Goal: Navigation & Orientation: Find specific page/section

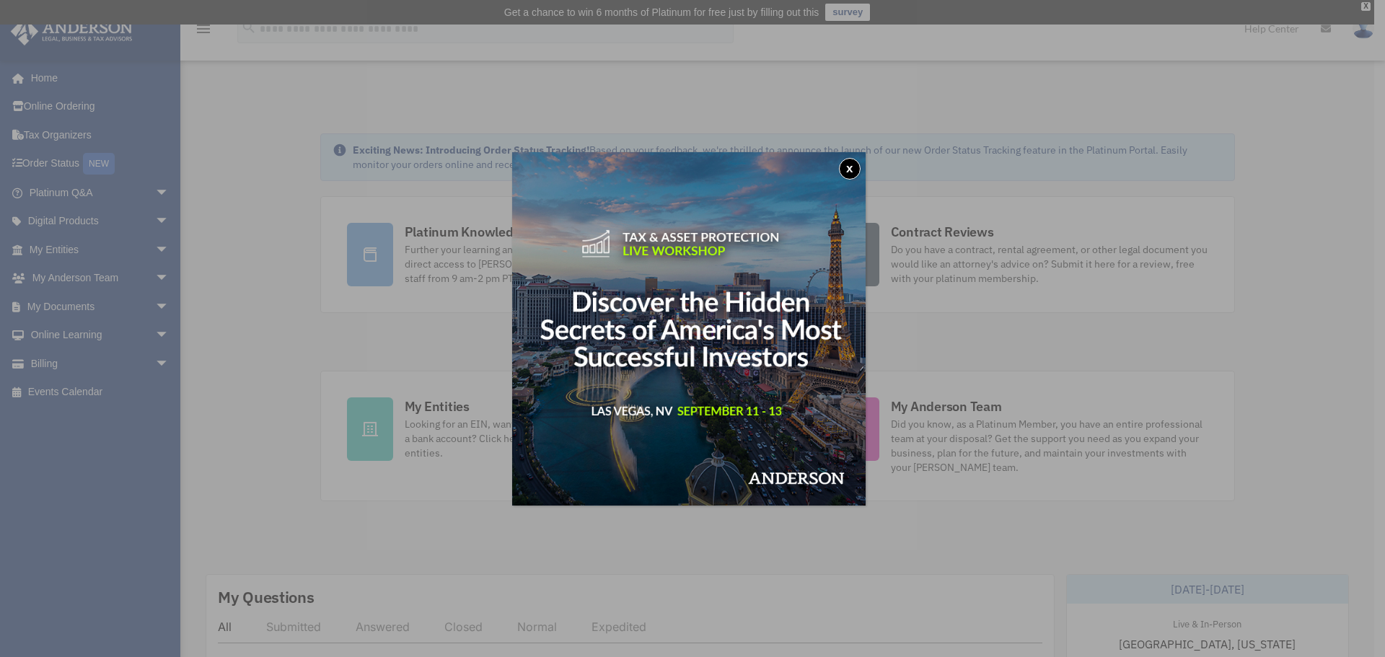
click at [853, 162] on button "x" at bounding box center [850, 169] width 22 height 22
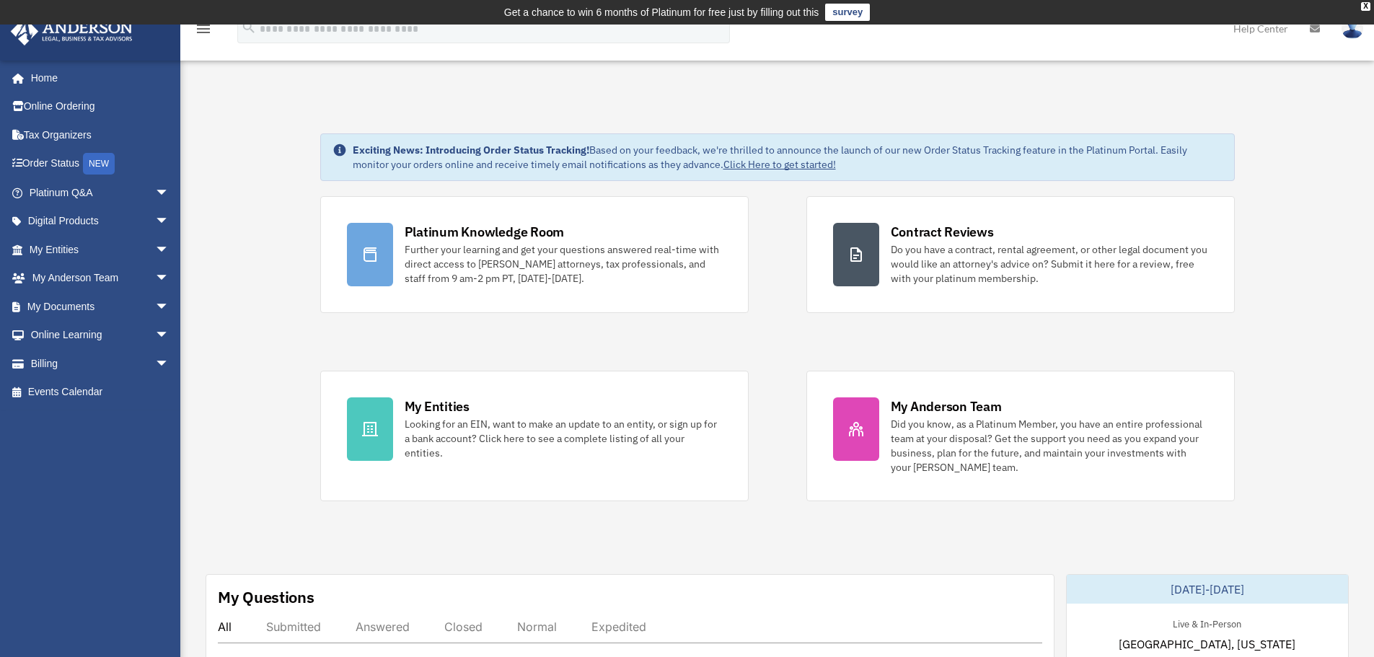
click at [472, 330] on div "Platinum Knowledge Room Further your learning and get your questions answered r…" at bounding box center [777, 348] width 915 height 305
click at [706, 335] on div "Platinum Knowledge Room Further your learning and get your questions answered r…" at bounding box center [777, 348] width 915 height 305
click at [763, 340] on div "Platinum Knowledge Room Further your learning and get your questions answered r…" at bounding box center [777, 348] width 915 height 305
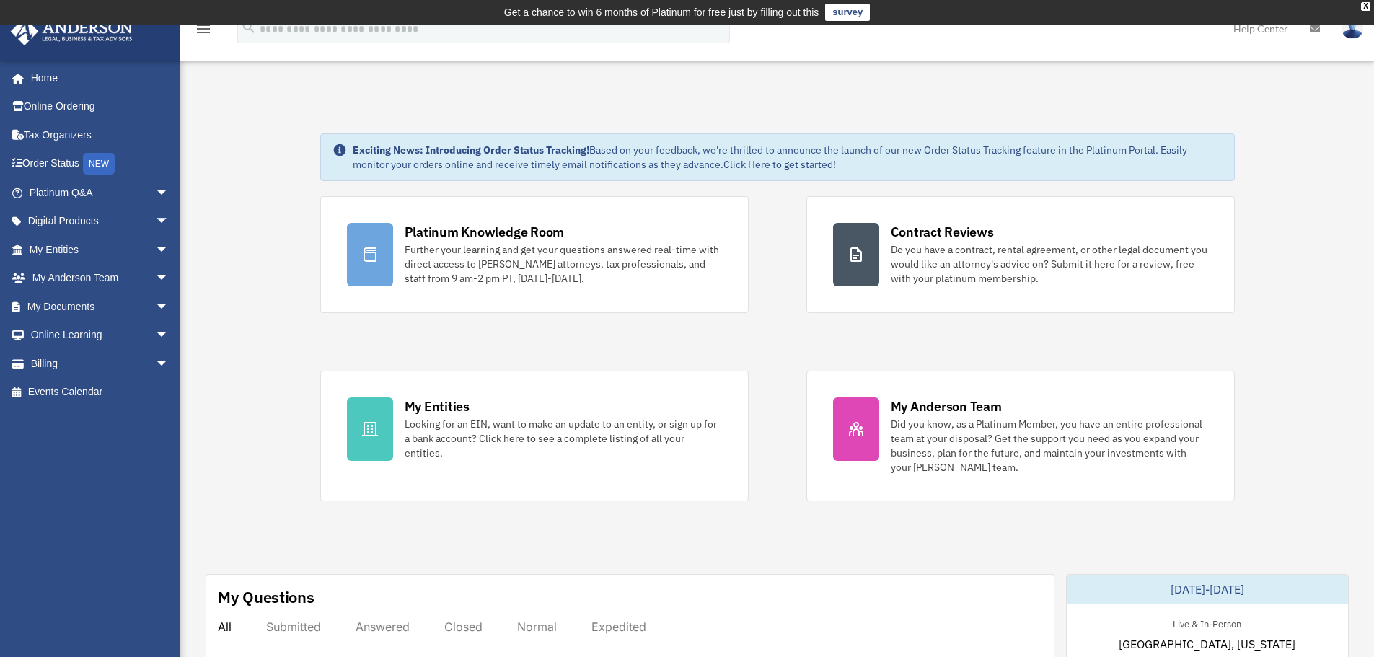
click at [1366, 6] on div "X" at bounding box center [1365, 6] width 9 height 9
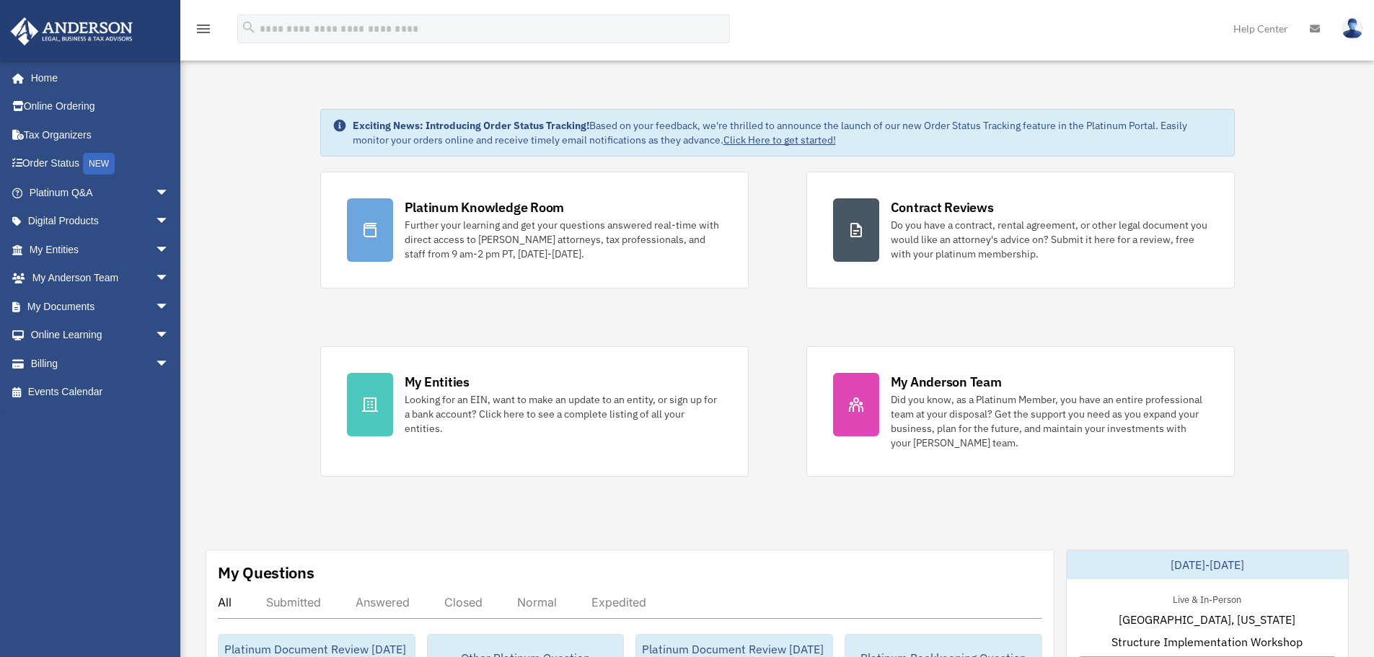
click at [563, 306] on div "Platinum Knowledge Room Further your learning and get your questions answered r…" at bounding box center [777, 324] width 915 height 305
click at [765, 317] on div "Platinum Knowledge Room Further your learning and get your questions answered r…" at bounding box center [777, 324] width 915 height 305
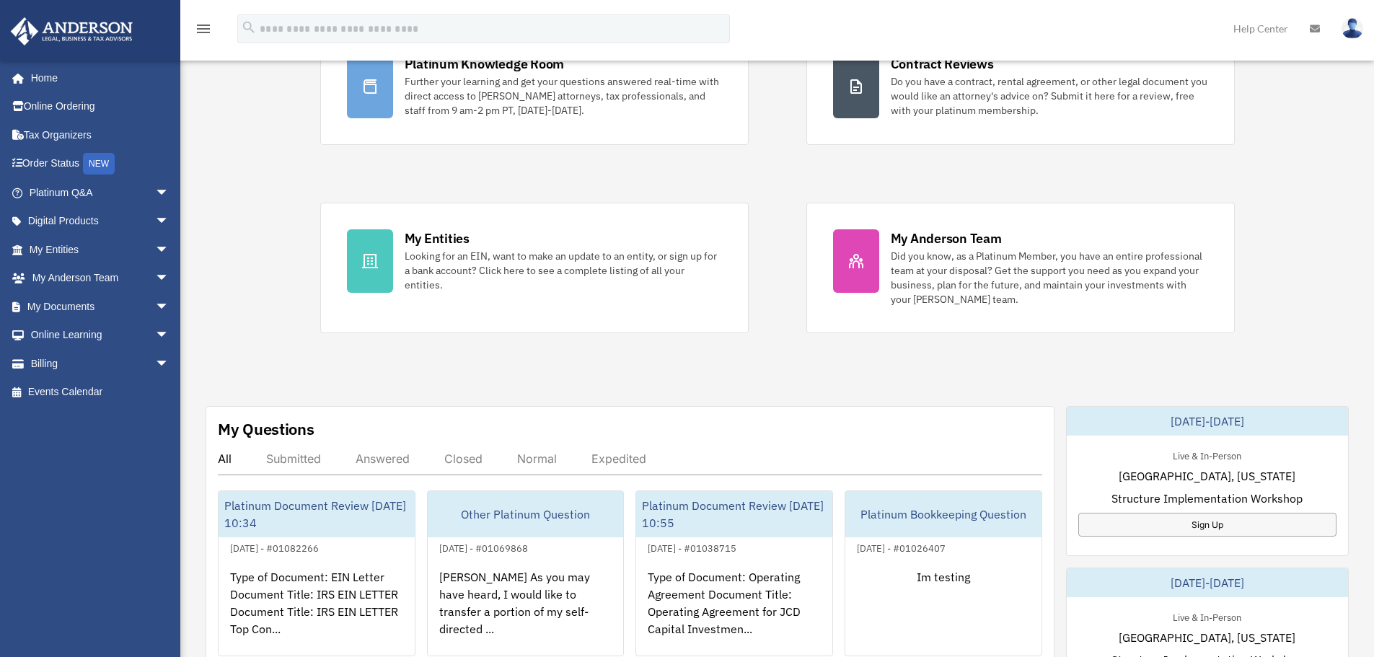
scroll to position [144, 0]
click at [765, 317] on div "Platinum Knowledge Room Further your learning and get your questions answered r…" at bounding box center [777, 179] width 915 height 305
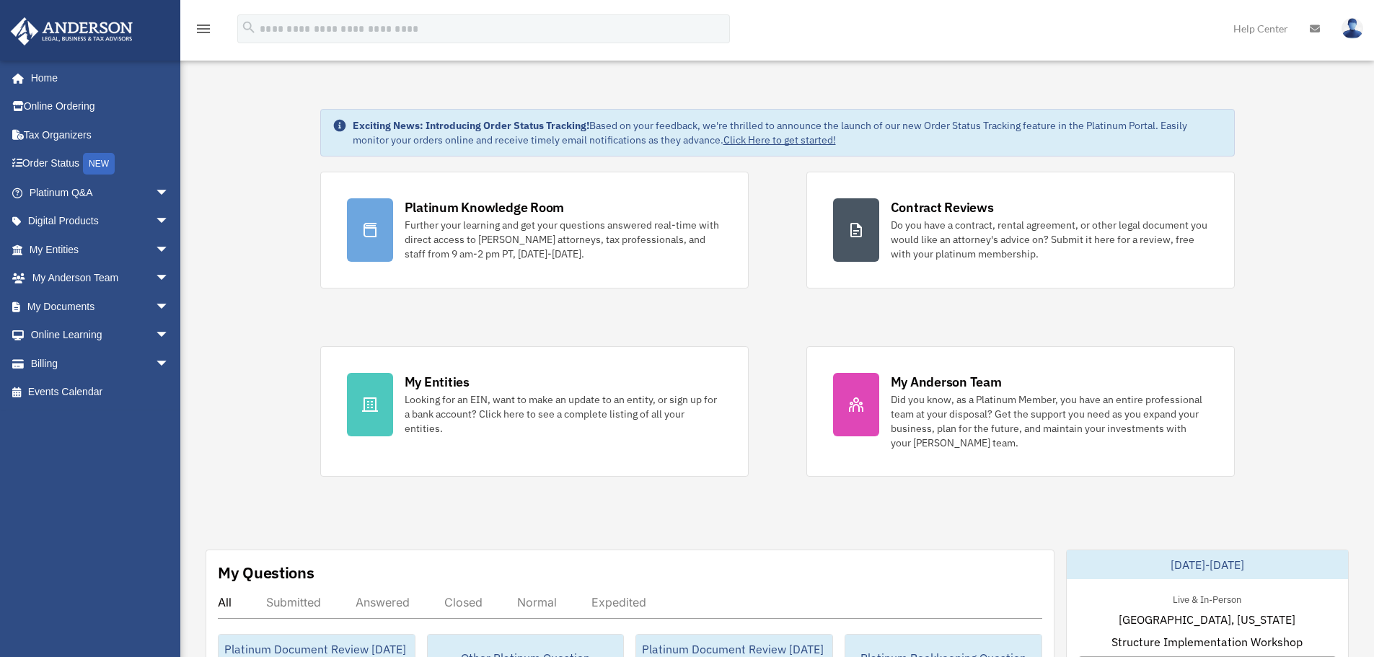
click at [789, 341] on div "Platinum Knowledge Room Further your learning and get your questions answered r…" at bounding box center [777, 324] width 915 height 305
click at [785, 332] on div "Platinum Knowledge Room Further your learning and get your questions answered r…" at bounding box center [777, 324] width 915 height 305
click at [446, 311] on div "Platinum Knowledge Room Further your learning and get your questions answered r…" at bounding box center [777, 324] width 915 height 305
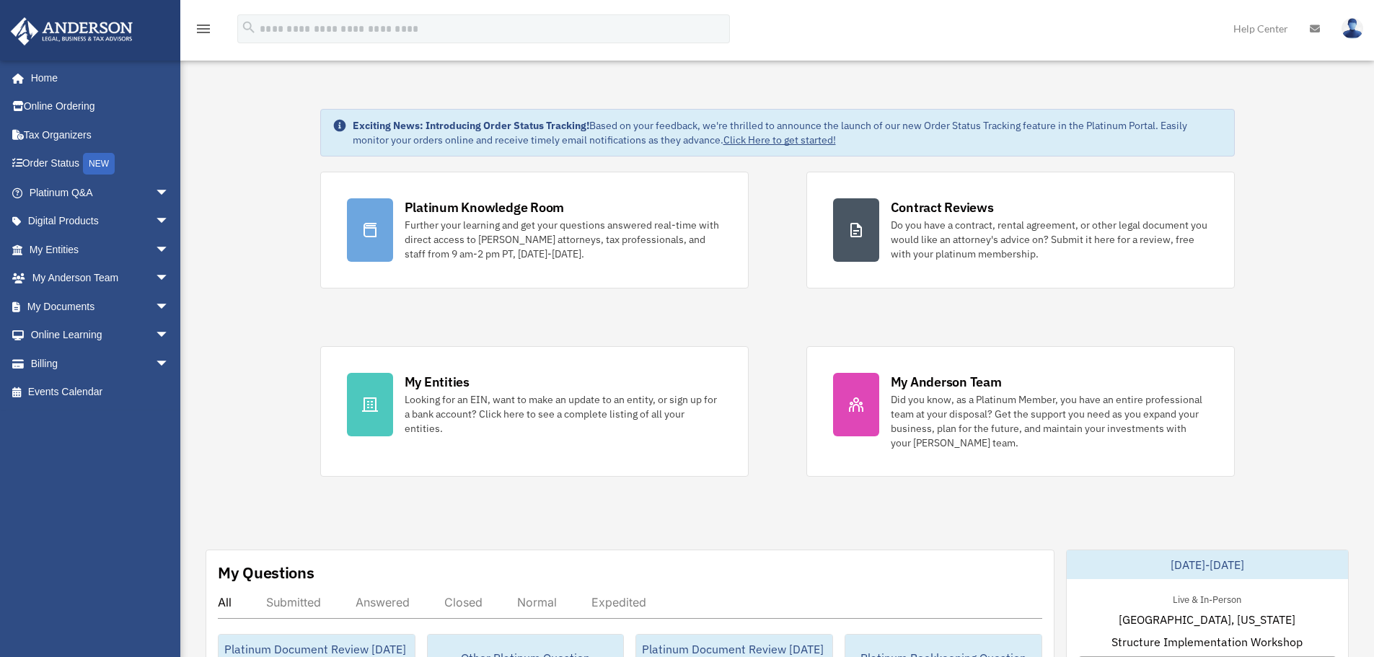
click at [478, 323] on div "Platinum Knowledge Room Further your learning and get your questions answered r…" at bounding box center [777, 324] width 915 height 305
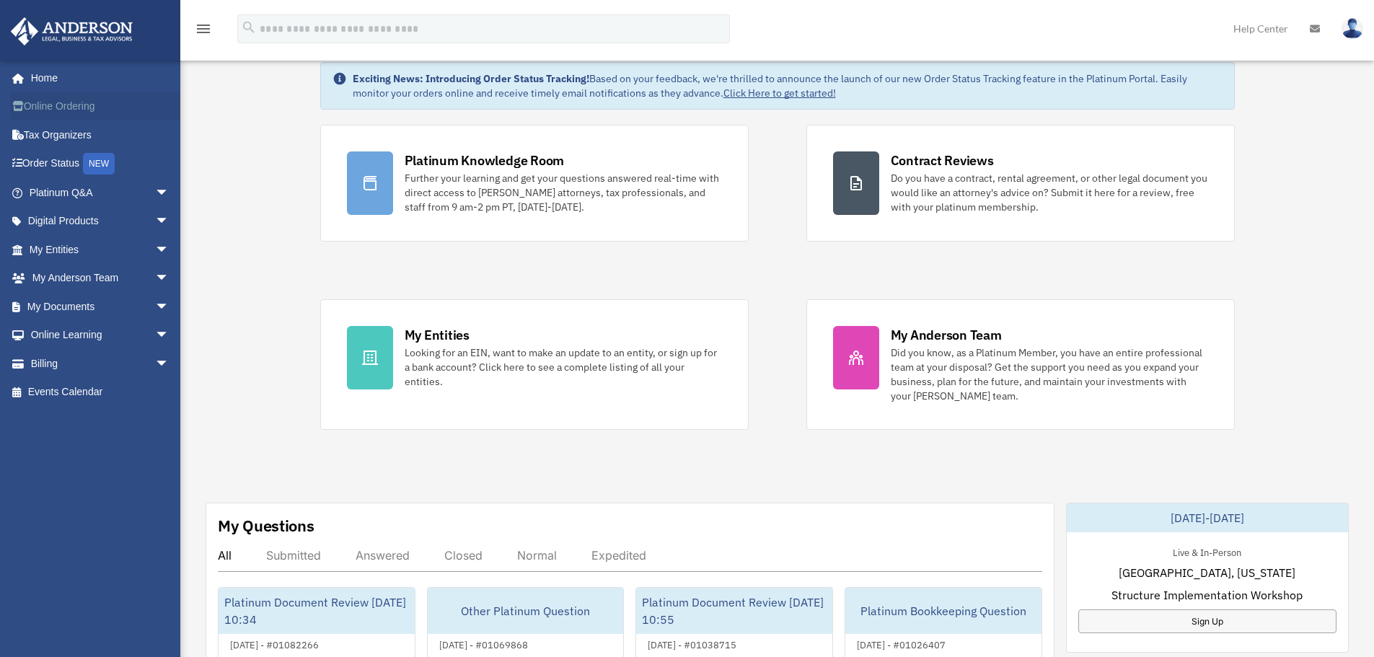
scroll to position [72, 0]
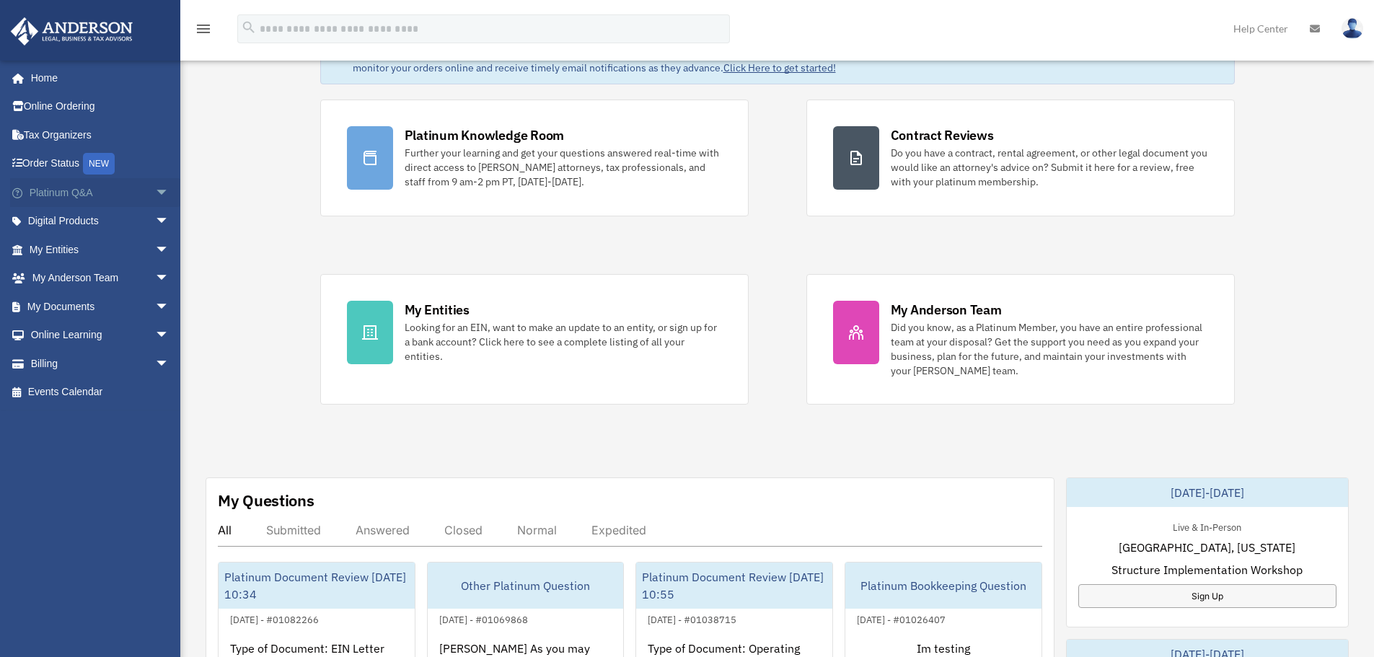
click at [155, 196] on span "arrow_drop_down" at bounding box center [169, 193] width 29 height 30
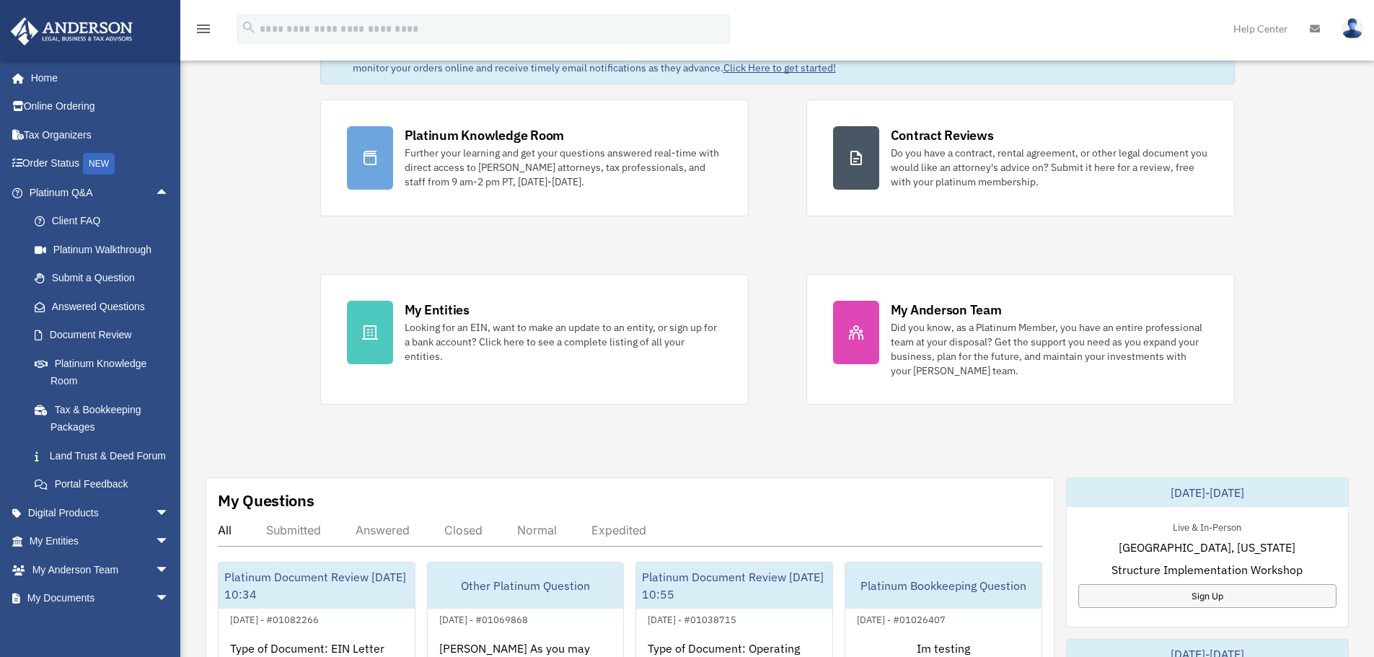
click at [234, 165] on div "Exciting News: Introducing Order Status Tracking! Based on your feedback, we're…" at bounding box center [778, 656] width 1216 height 1310
click at [242, 189] on div "Exciting News: Introducing Order Status Tracking! Based on your feedback, we're…" at bounding box center [778, 656] width 1216 height 1310
click at [758, 140] on div "Platinum Knowledge Room Further your learning and get your questions answered r…" at bounding box center [777, 252] width 915 height 305
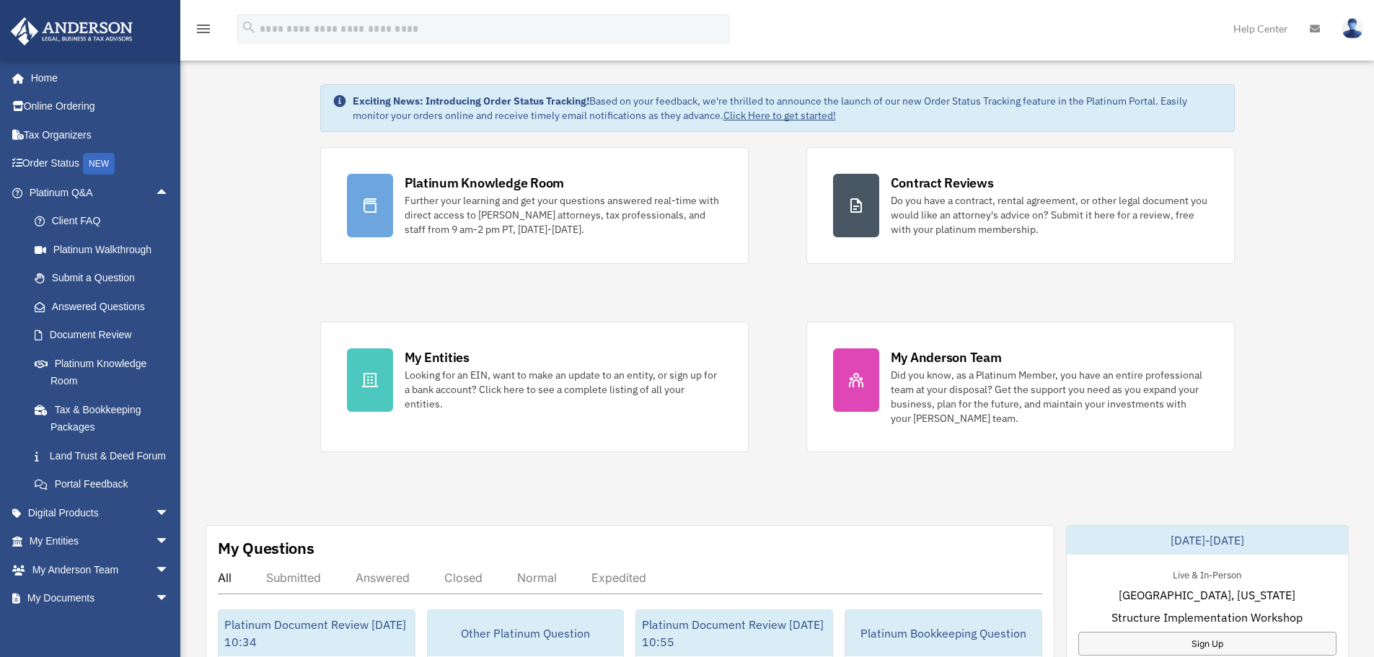
scroll to position [0, 0]
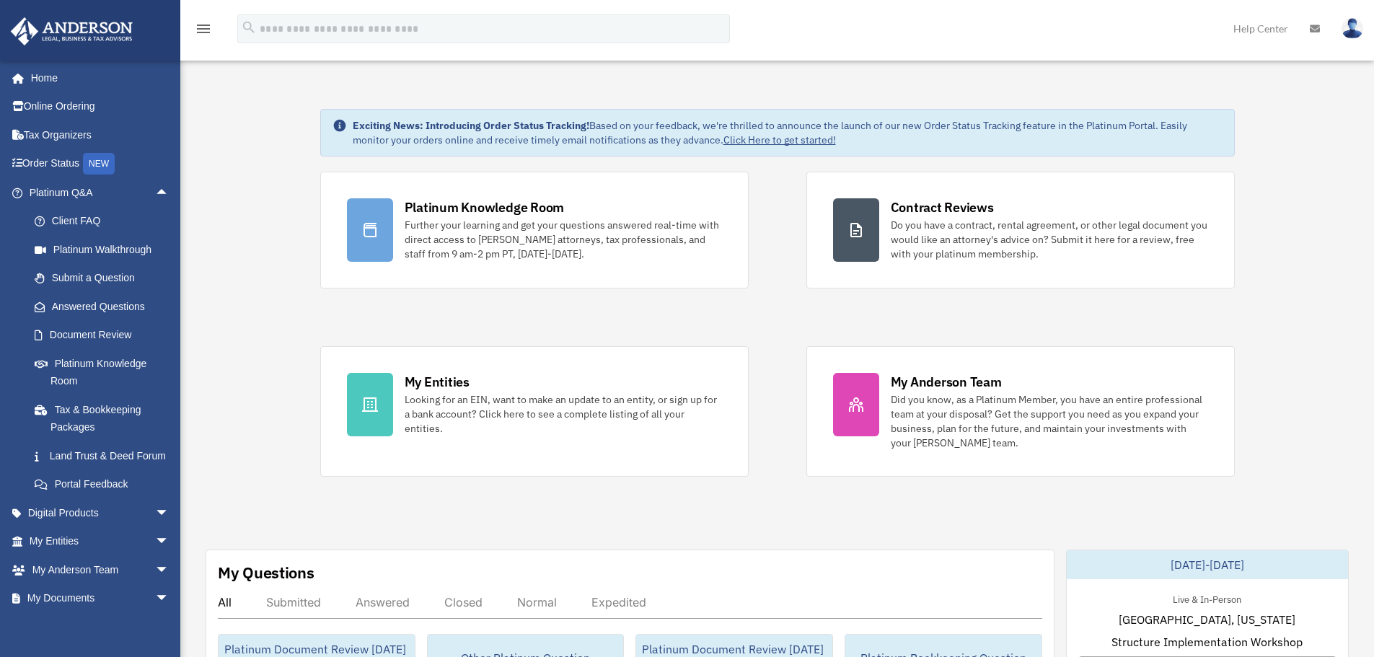
click at [789, 195] on div "Platinum Knowledge Room Further your learning and get your questions answered r…" at bounding box center [777, 324] width 915 height 305
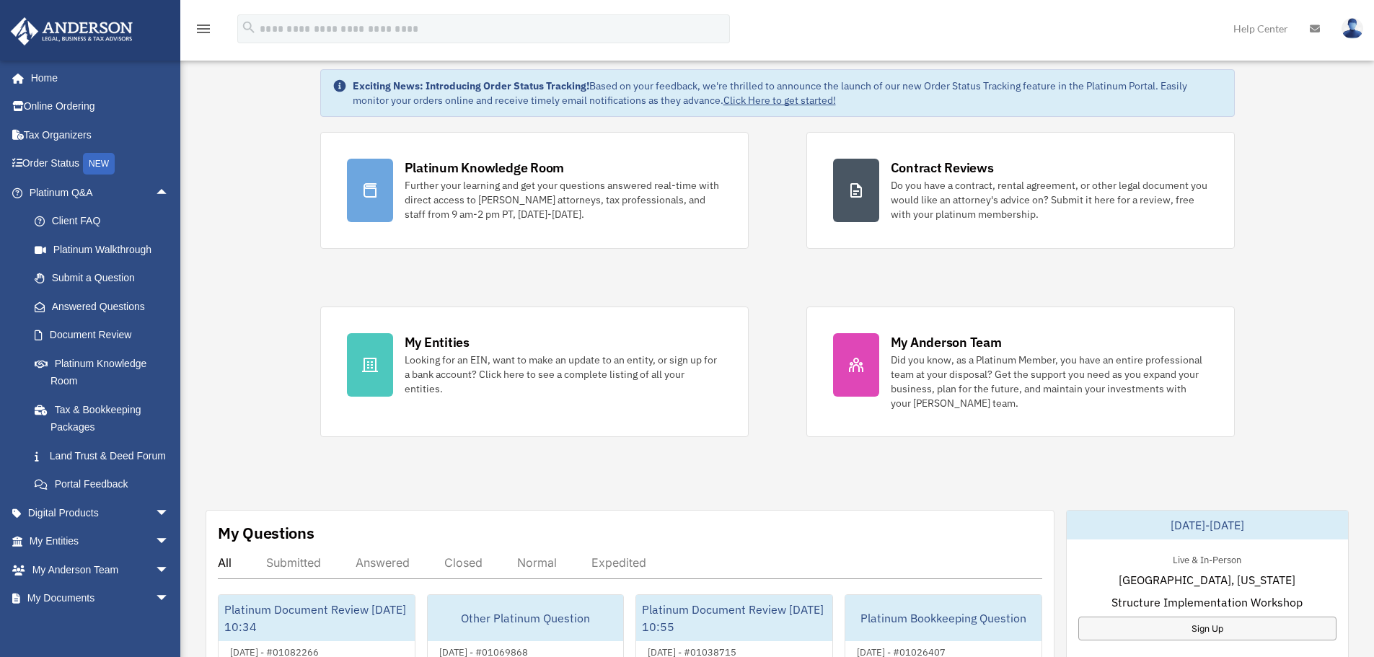
scroll to position [72, 0]
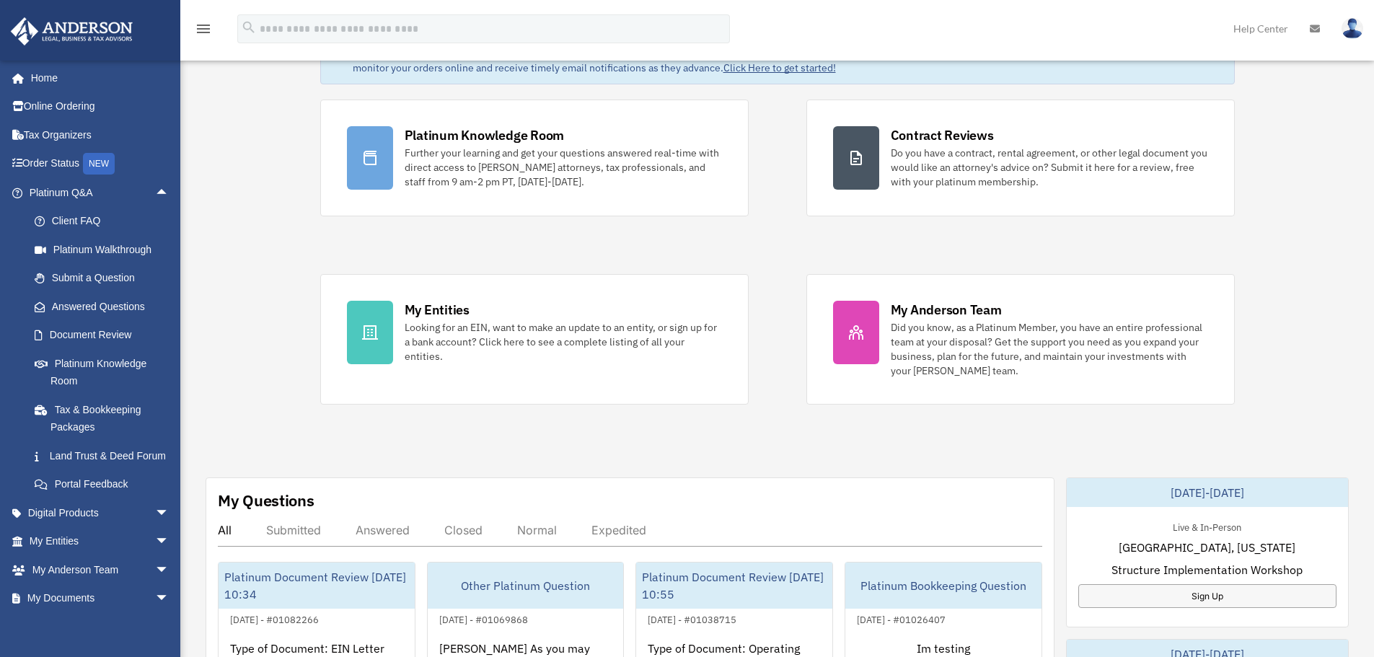
click at [209, 308] on div "Exciting News: Introducing Order Status Tracking! Based on your feedback, we're…" at bounding box center [778, 656] width 1216 height 1310
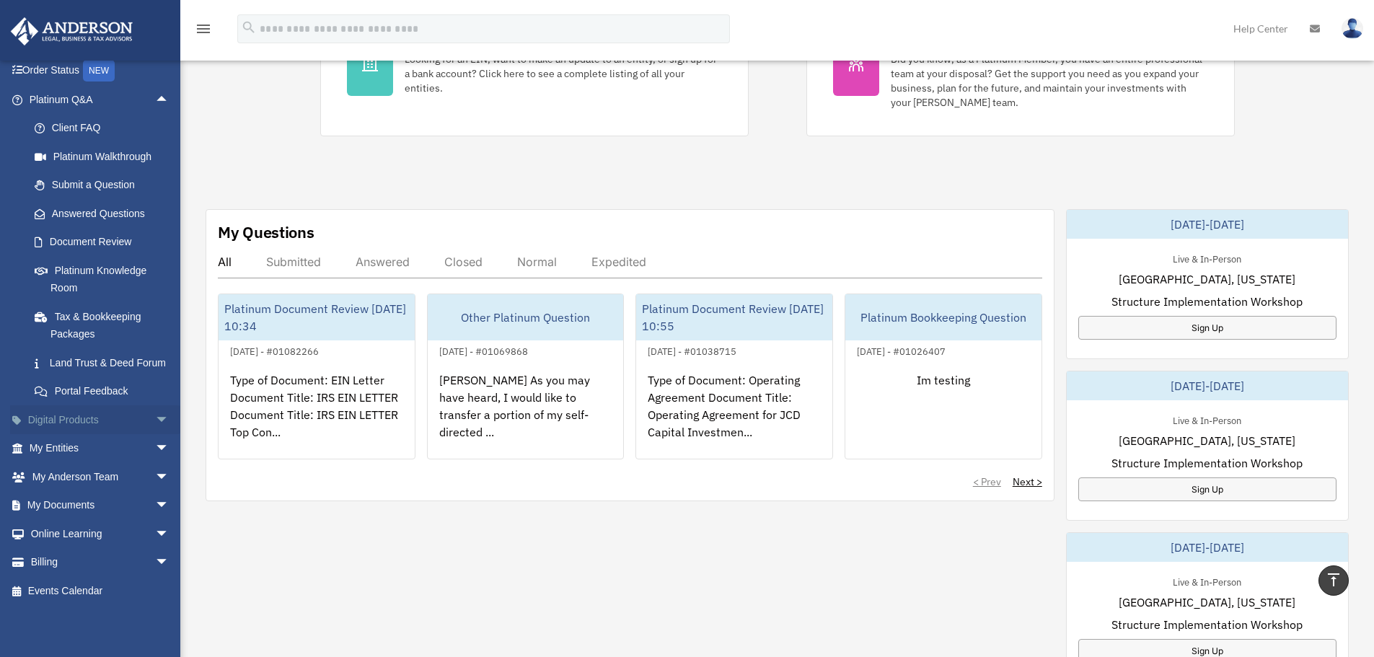
scroll to position [361, 0]
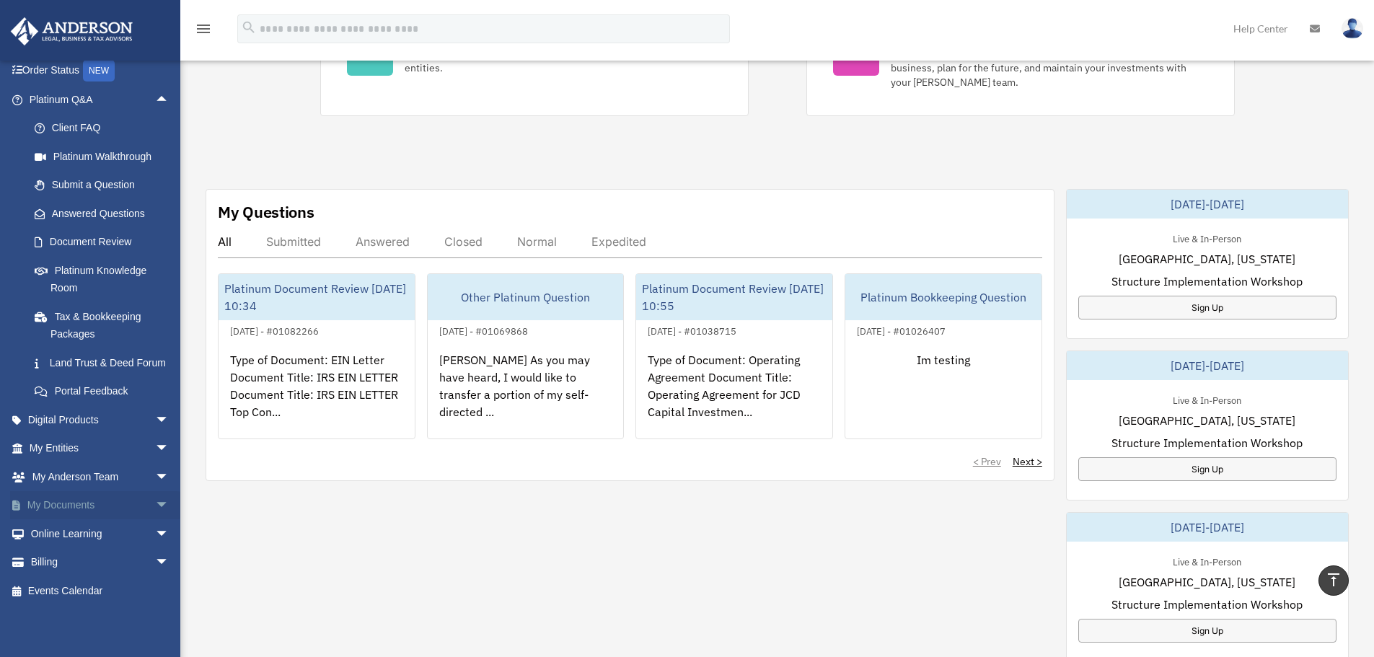
click at [155, 510] on span "arrow_drop_down" at bounding box center [169, 506] width 29 height 30
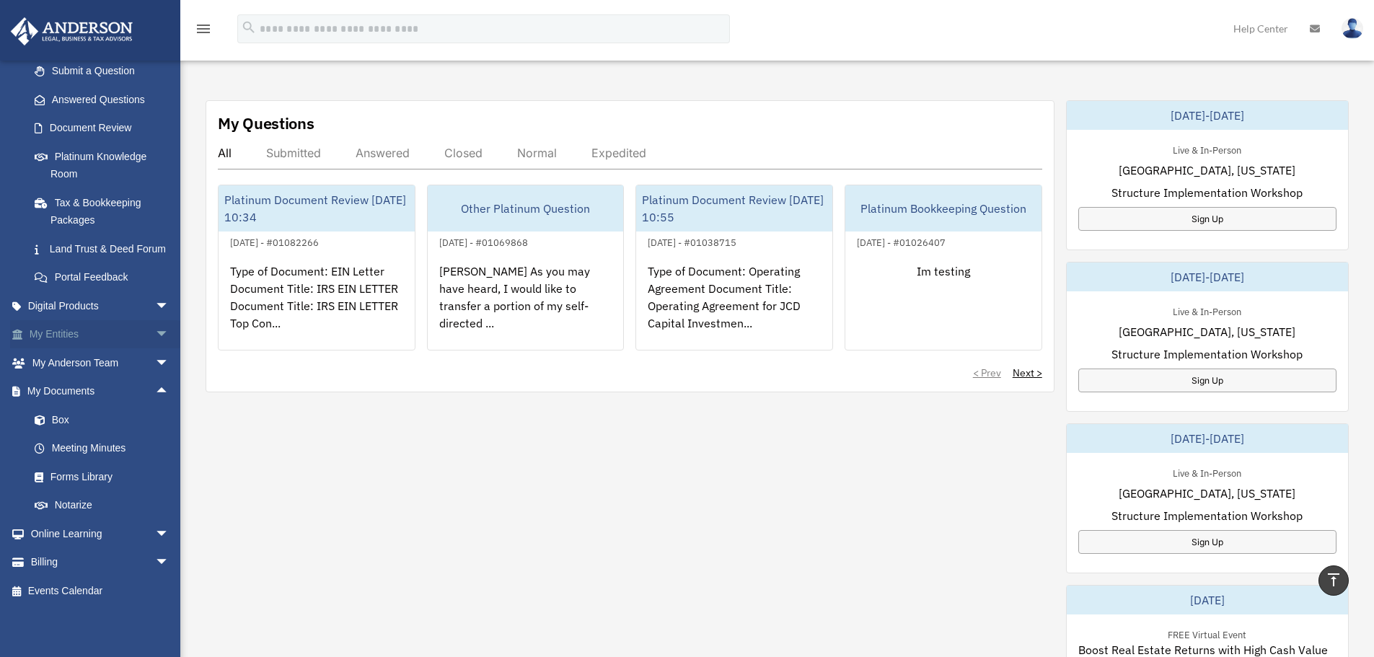
scroll to position [505, 0]
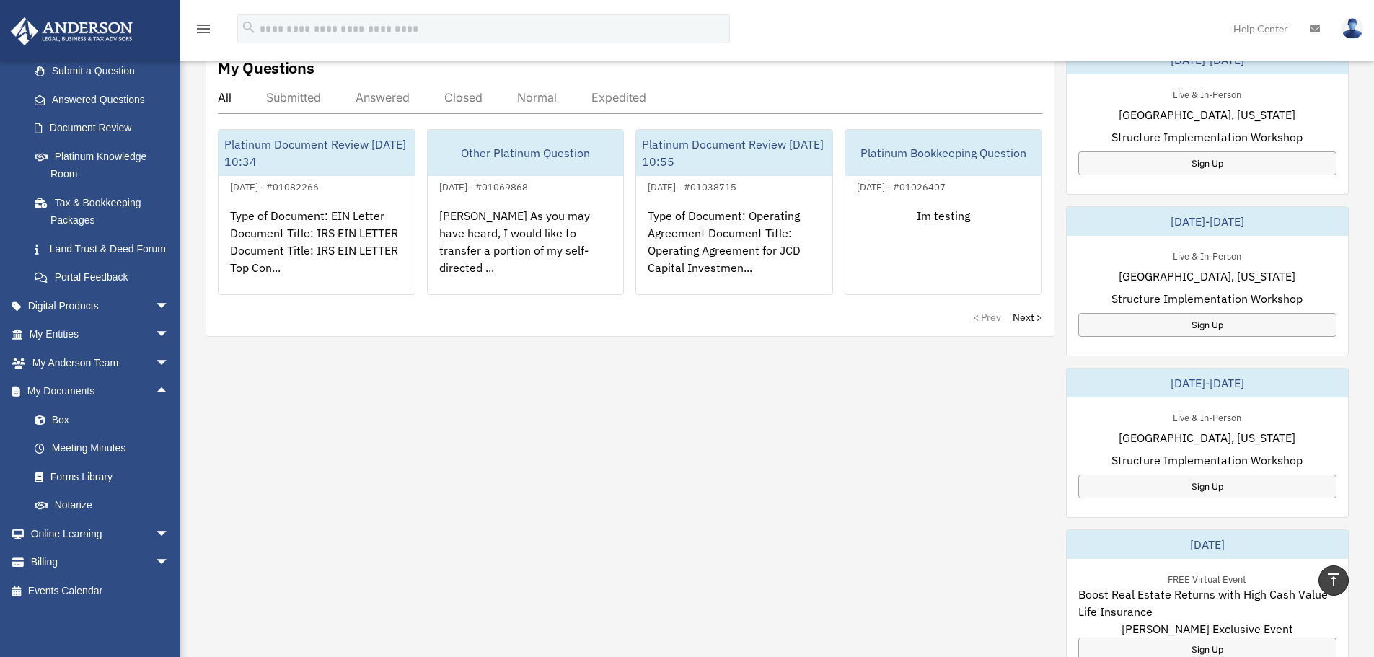
click at [901, 30] on div "menu search Site Menu add bob.apples@andersonadvisors.com My Profile Reset Pass…" at bounding box center [687, 35] width 1353 height 49
click at [155, 559] on span "arrow_drop_down" at bounding box center [169, 563] width 29 height 30
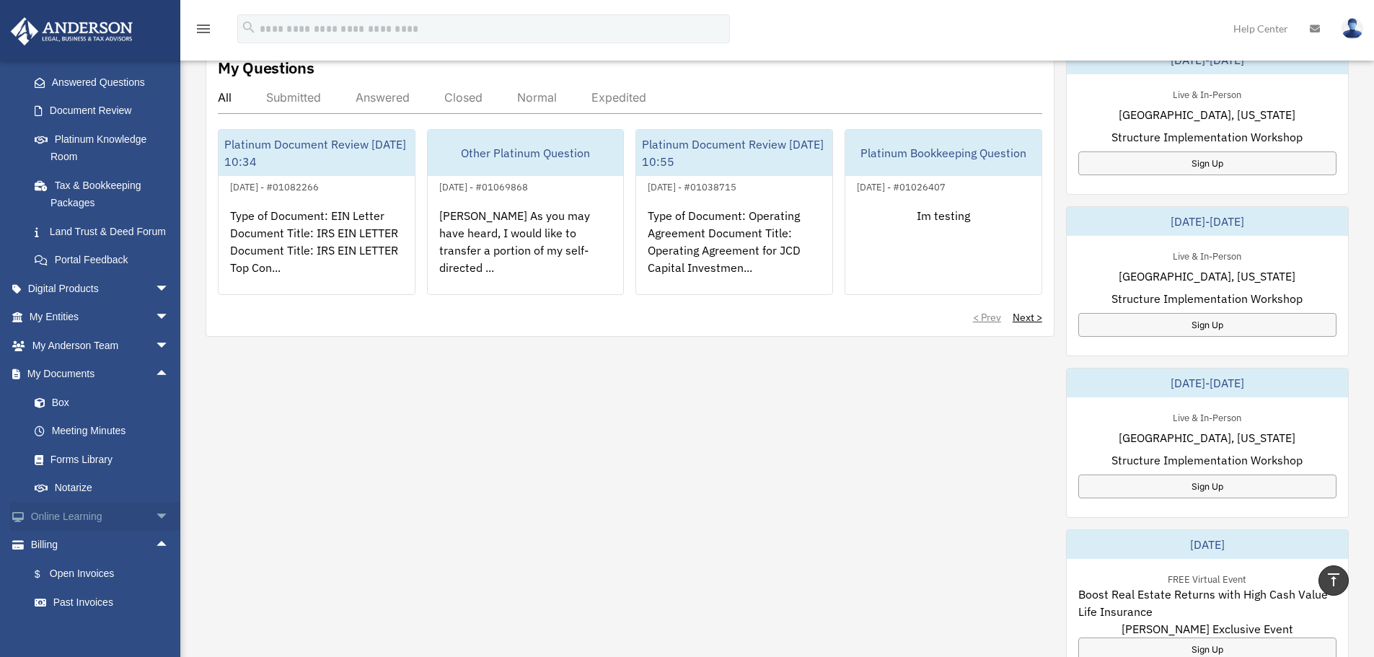
click at [155, 532] on span "arrow_drop_down" at bounding box center [169, 517] width 29 height 30
click at [155, 532] on span "arrow_drop_up" at bounding box center [169, 517] width 29 height 30
click at [688, 446] on div "My Questions All Submitted Answered Closed Normal Expedited Platinum Document R…" at bounding box center [777, 443] width 1143 height 797
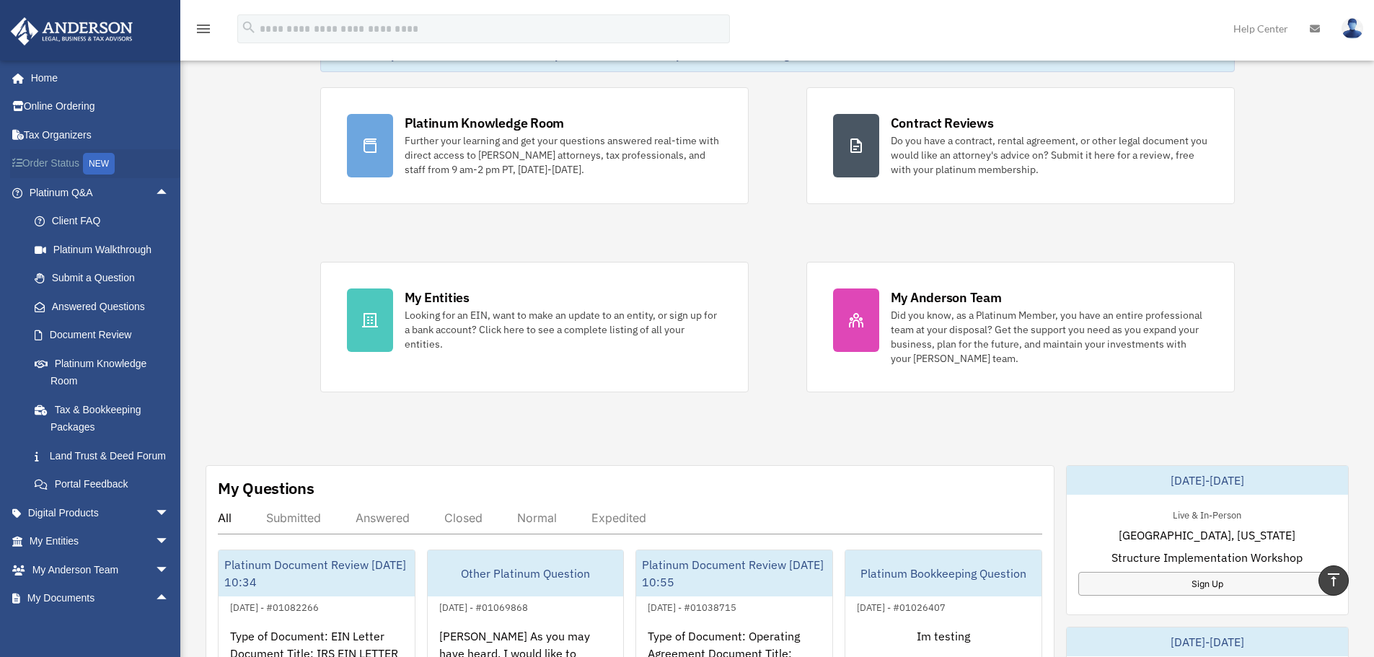
scroll to position [0, 0]
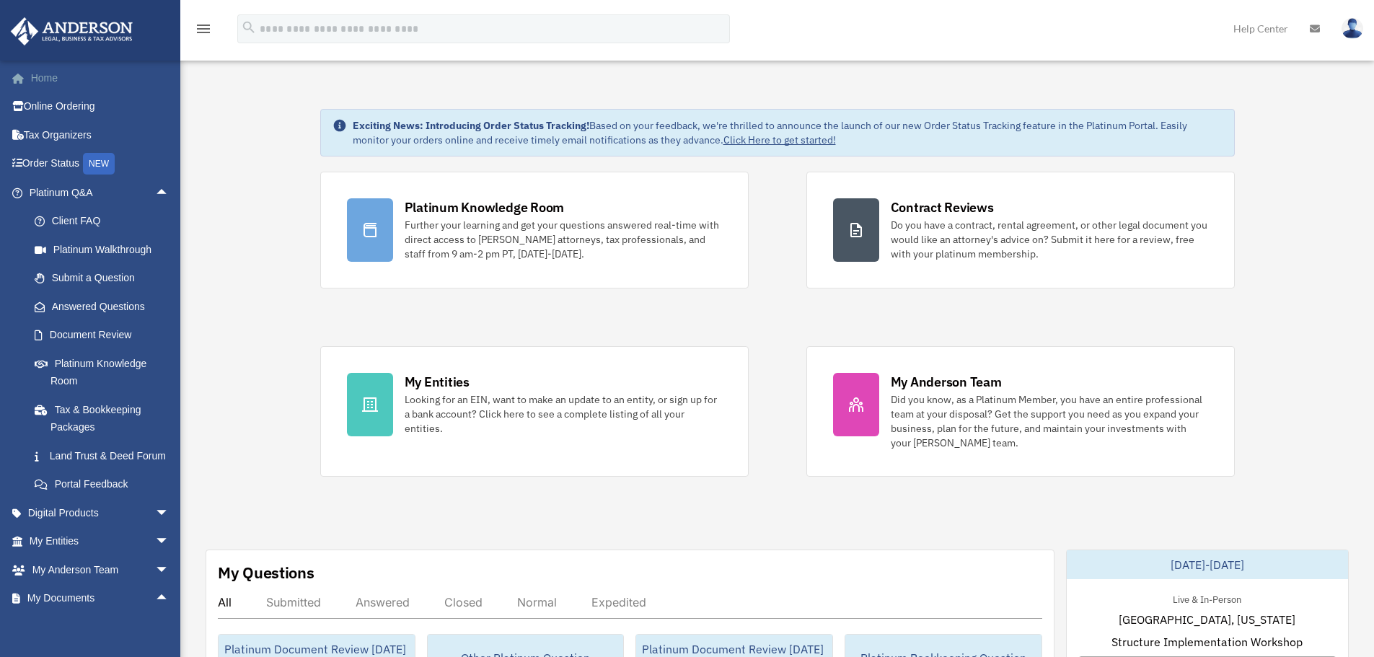
click at [38, 71] on link "Home" at bounding box center [100, 77] width 181 height 29
